Goal: Obtain resource: Obtain resource

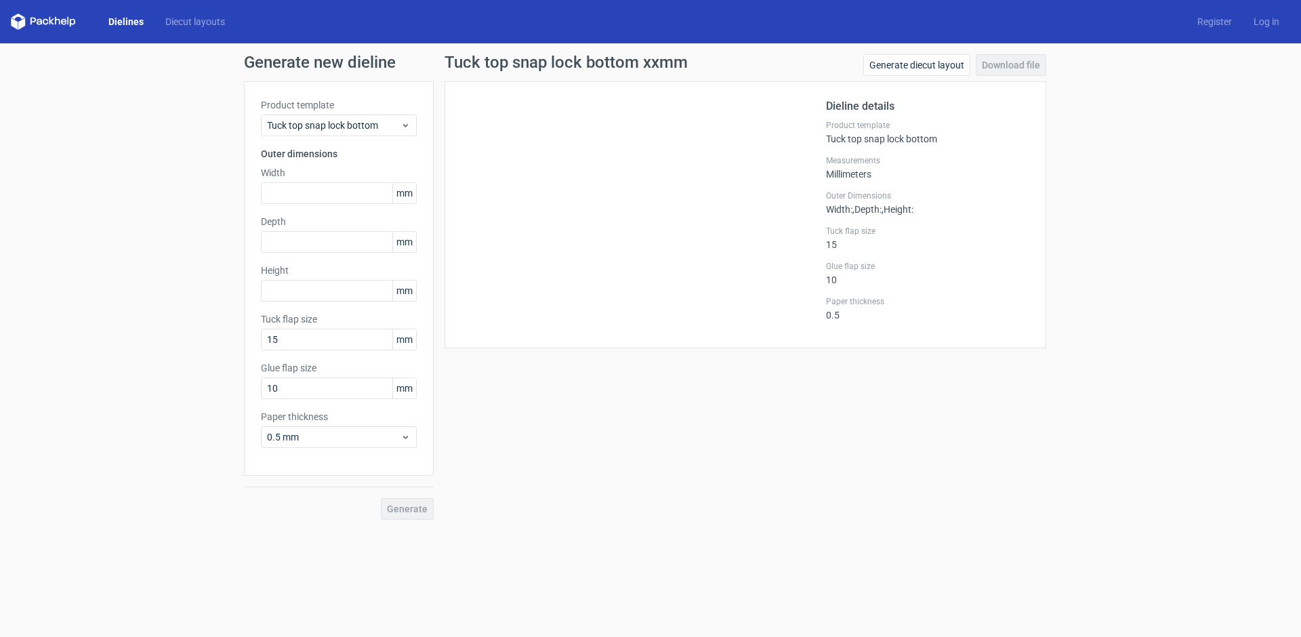
click at [128, 23] on link "Dielines" at bounding box center [126, 22] width 57 height 14
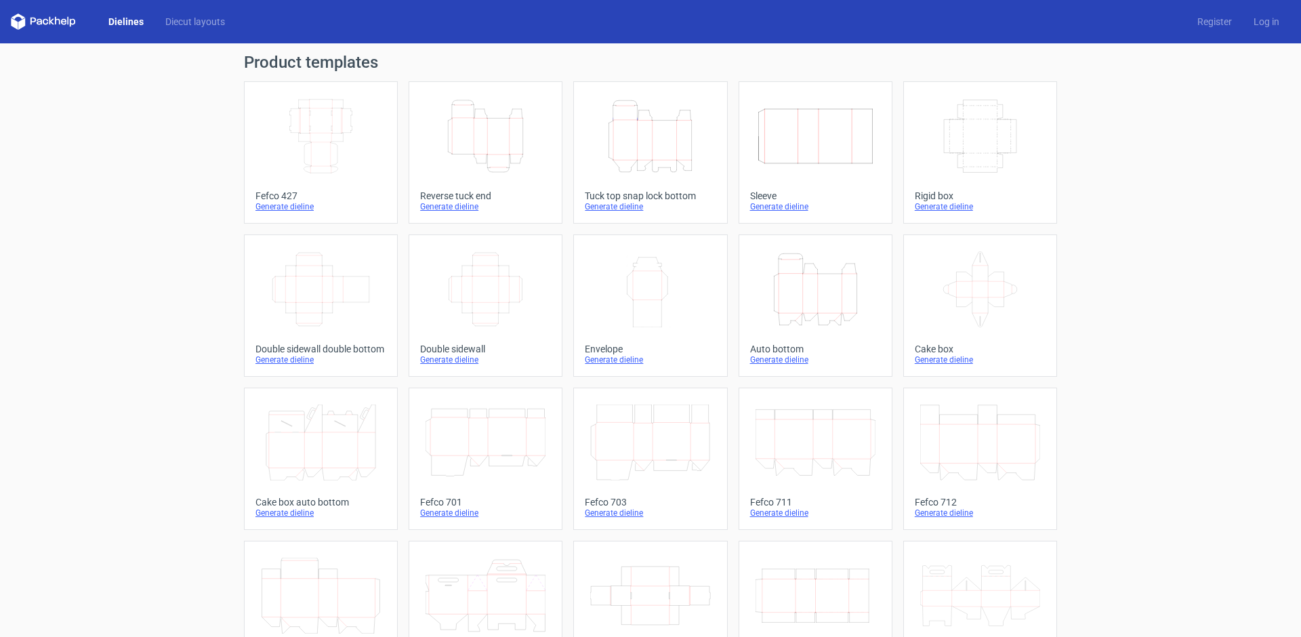
click at [657, 151] on icon "Height Depth Width" at bounding box center [650, 136] width 120 height 76
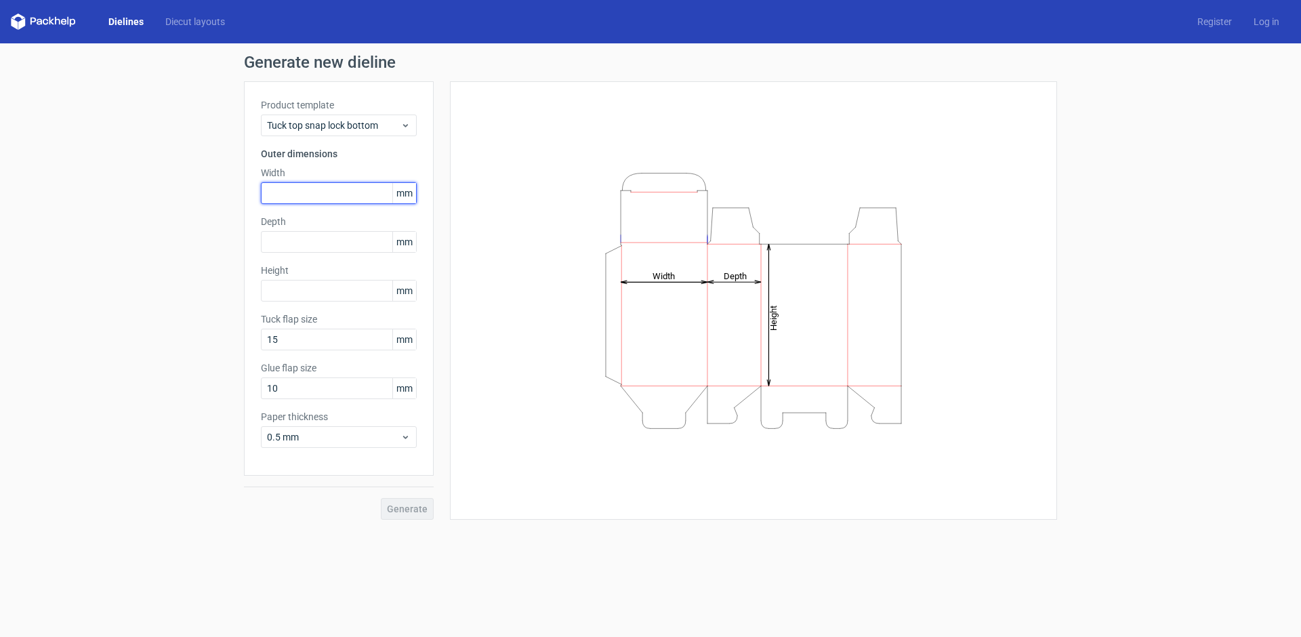
click at [356, 198] on input "text" at bounding box center [339, 193] width 156 height 22
type input "480"
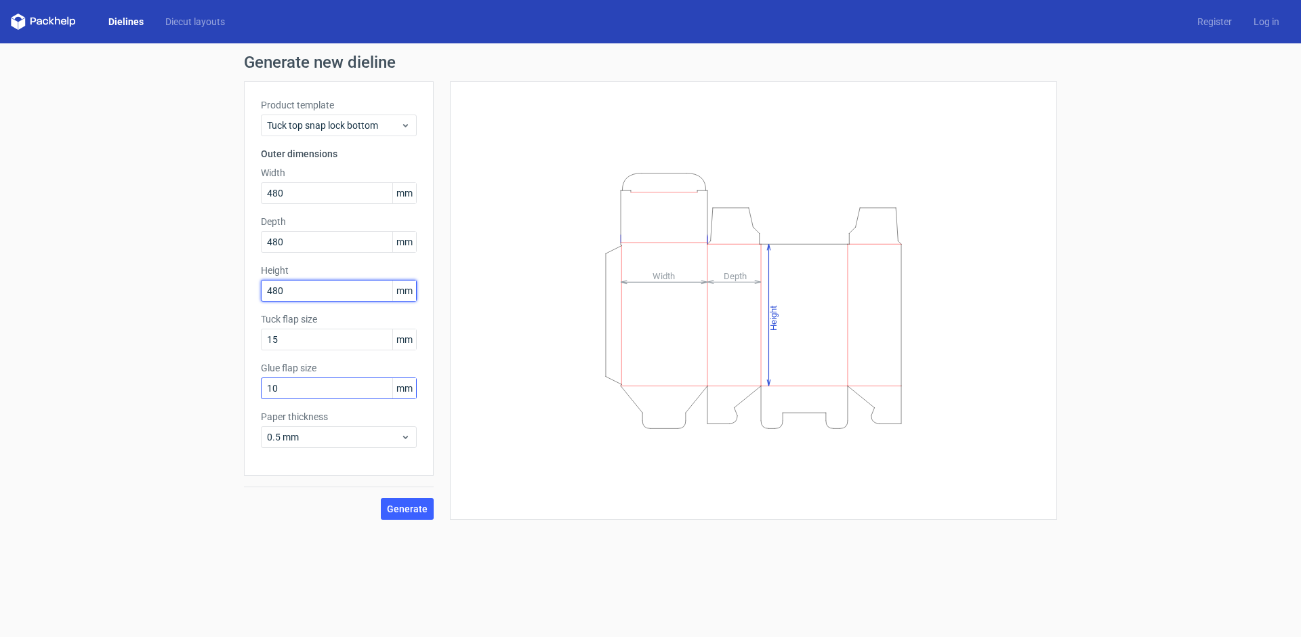
type input "480"
click at [338, 392] on input "10" at bounding box center [339, 388] width 156 height 22
type input "20"
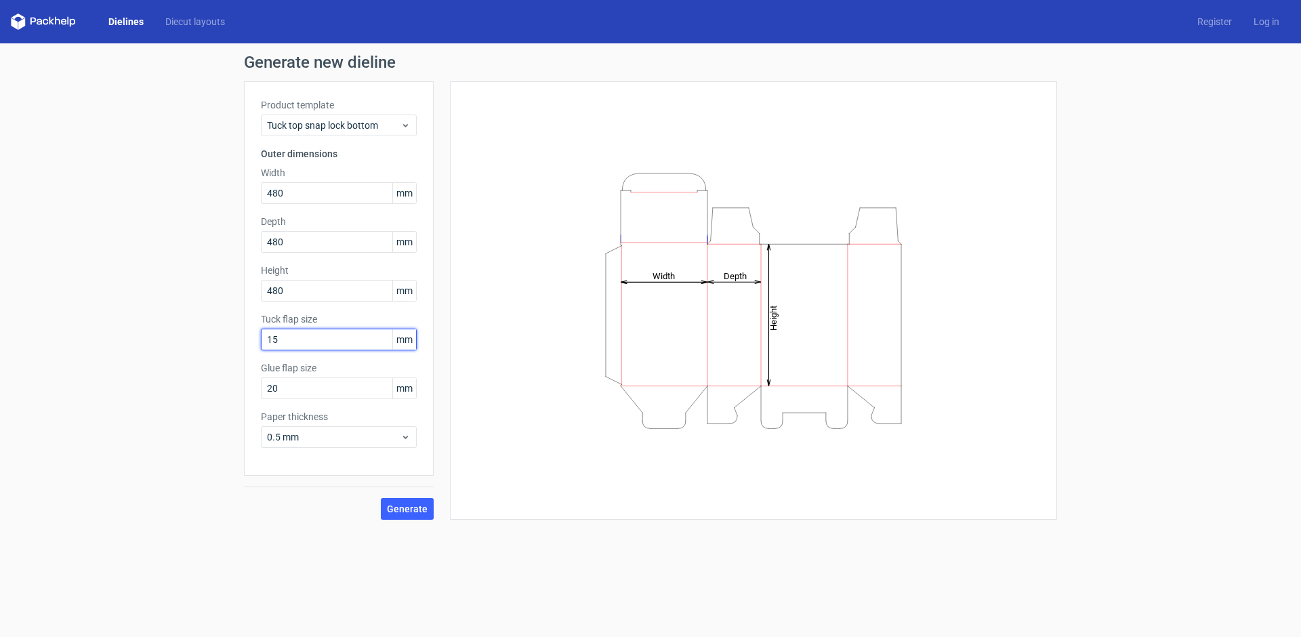
click at [345, 338] on input "15" at bounding box center [339, 340] width 156 height 22
type input "20"
click at [406, 436] on use at bounding box center [405, 437] width 5 height 3
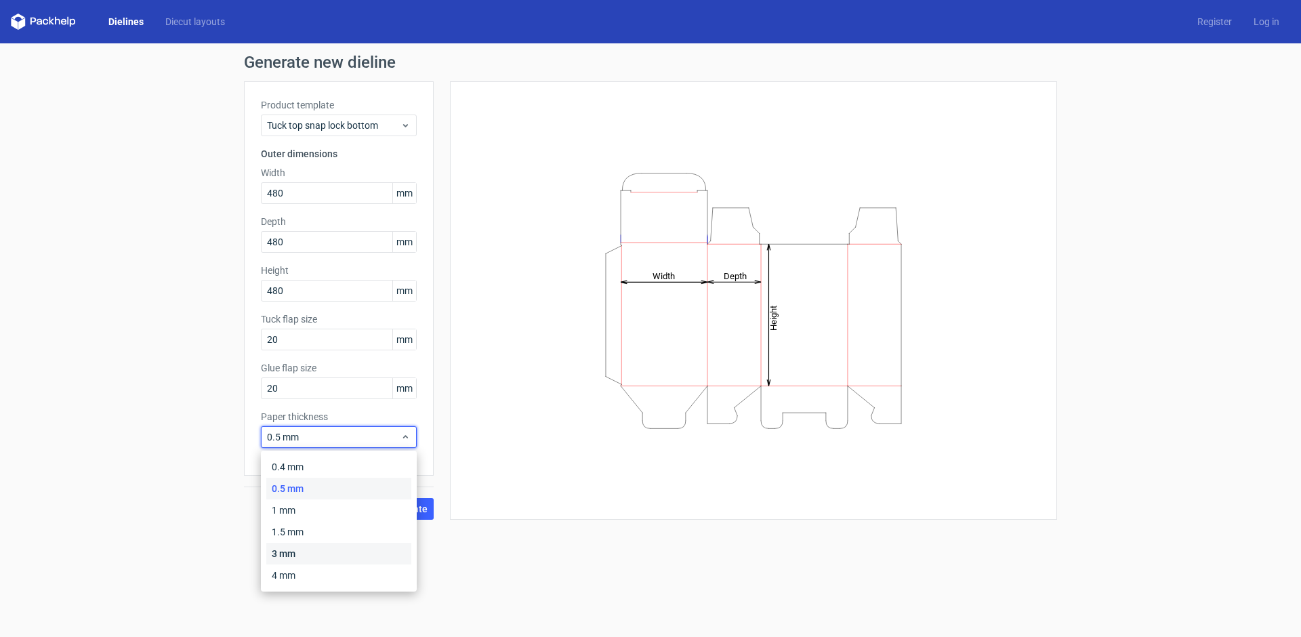
click at [379, 551] on div "3 mm" at bounding box center [338, 554] width 145 height 22
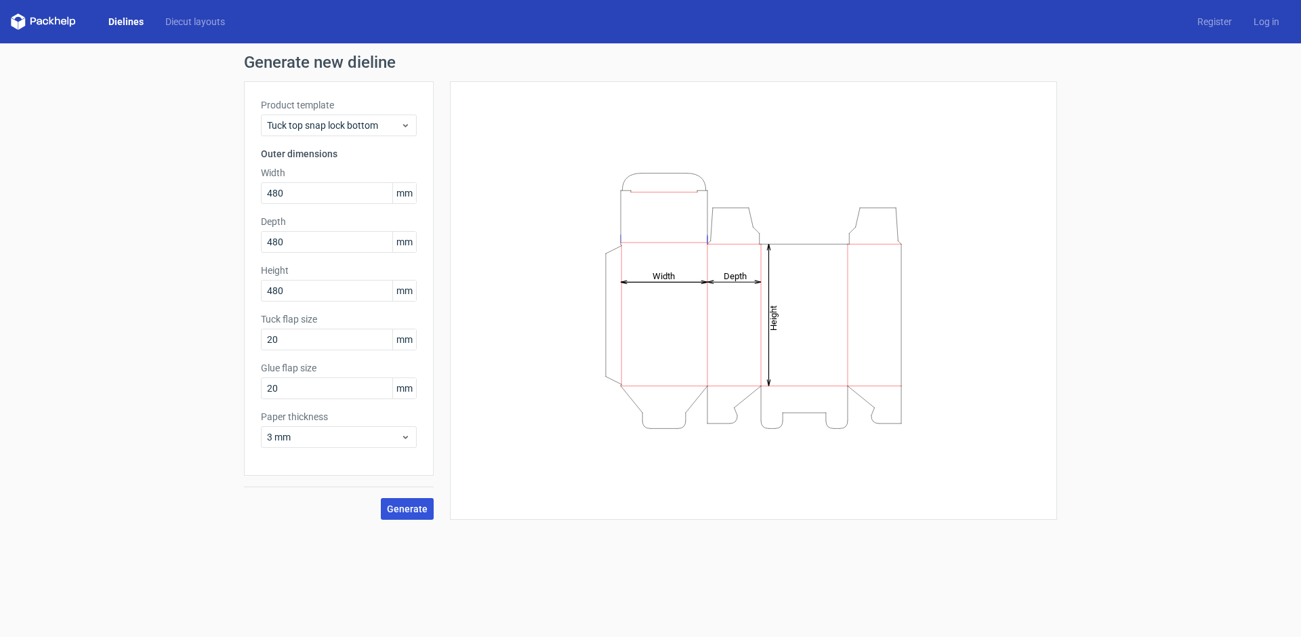
click at [413, 508] on span "Generate" at bounding box center [407, 508] width 41 height 9
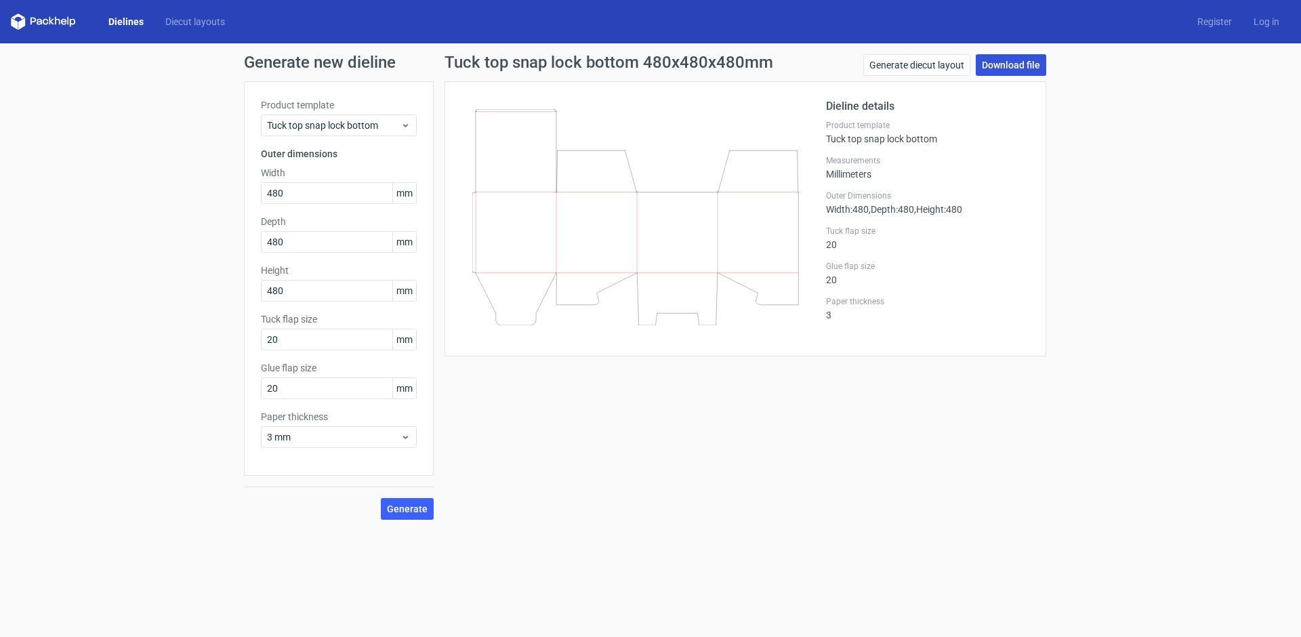
click at [1036, 66] on link "Download file" at bounding box center [1010, 65] width 70 height 22
